Goal: Find specific page/section: Find specific page/section

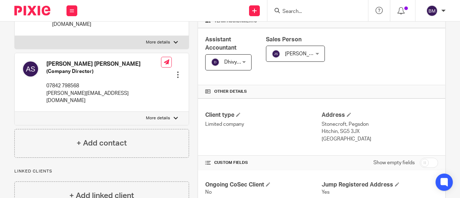
scroll to position [108, 0]
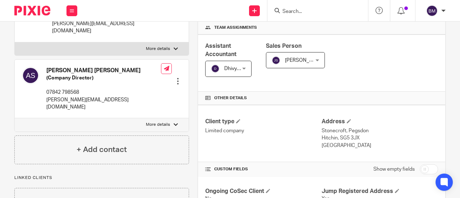
click at [304, 11] on input "Search" at bounding box center [314, 12] width 65 height 6
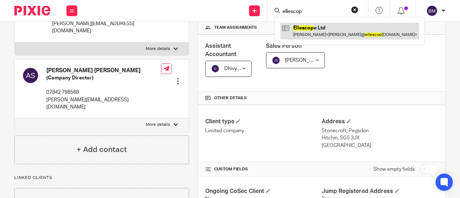
type input "ellescop"
click at [319, 30] on link at bounding box center [350, 31] width 139 height 17
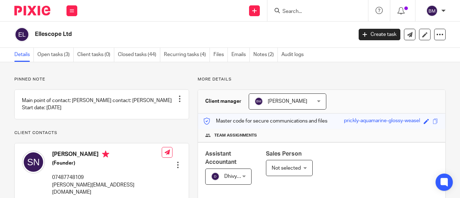
scroll to position [252, 0]
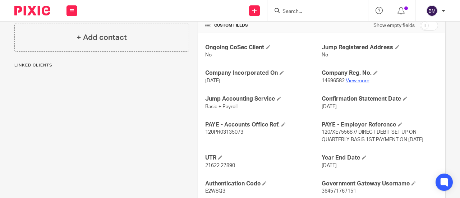
click at [353, 79] on link "View more" at bounding box center [358, 80] width 24 height 5
